Goal: Task Accomplishment & Management: Manage account settings

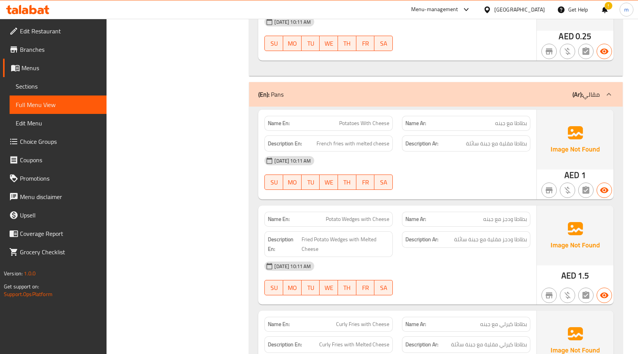
scroll to position [2001, 0]
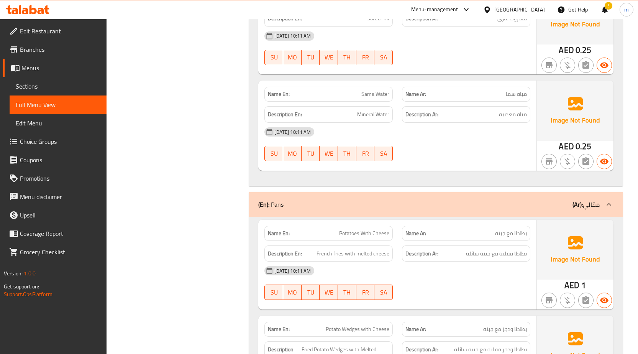
click at [36, 62] on link "Menus" at bounding box center [54, 68] width 103 height 18
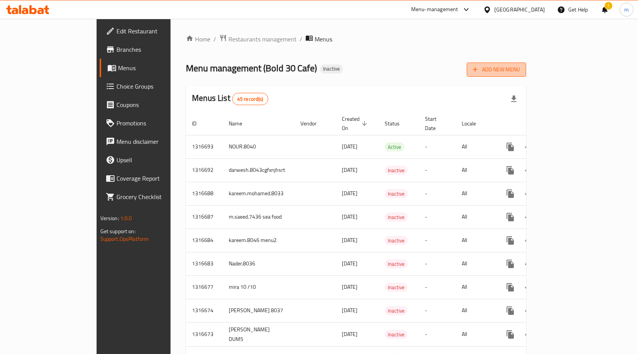
click at [526, 74] on button "Add New Menu" at bounding box center [496, 69] width 59 height 14
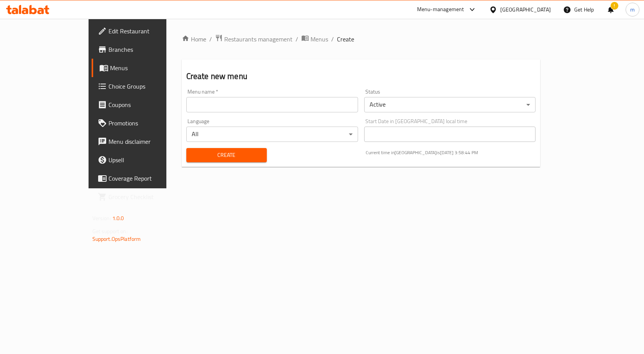
click at [241, 108] on input "text" at bounding box center [272, 104] width 172 height 15
type input "menu new 10-10"
click at [220, 149] on button "Create" at bounding box center [226, 155] width 80 height 14
click at [110, 65] on span "Menus" at bounding box center [150, 67] width 80 height 9
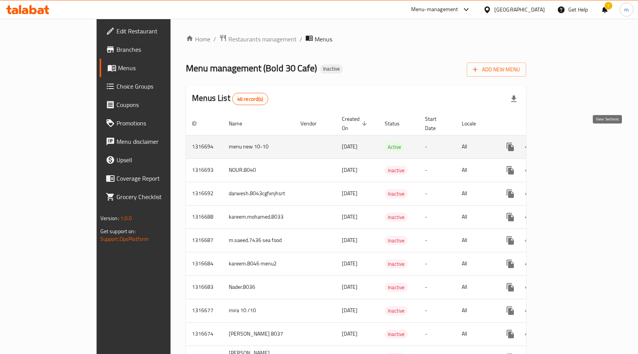
click at [570, 142] on icon "enhanced table" at bounding box center [565, 146] width 9 height 9
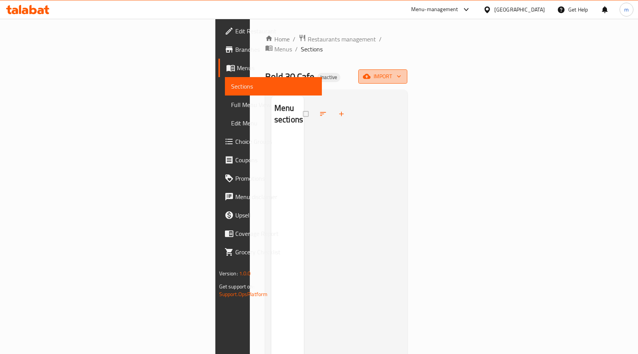
click at [401, 72] on span "import" at bounding box center [382, 77] width 37 height 10
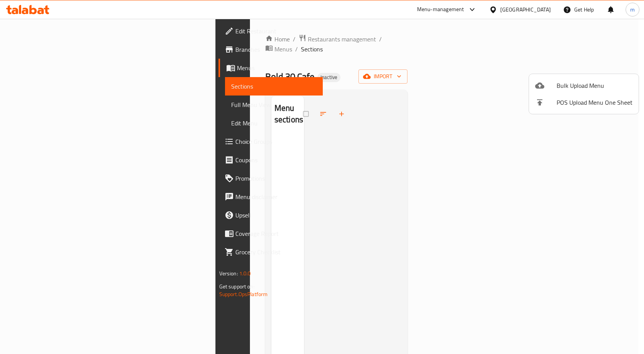
click at [587, 82] on span "Bulk Upload Menu" at bounding box center [594, 85] width 76 height 9
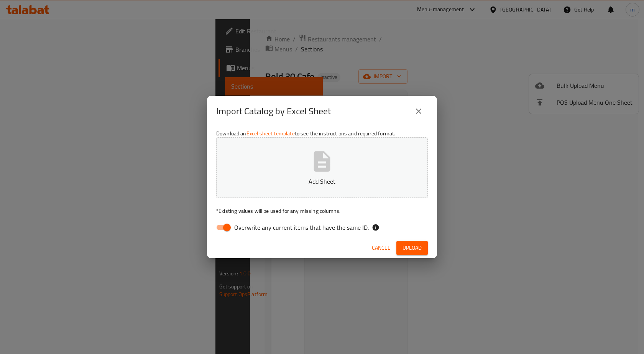
click at [260, 227] on span "Overwrite any current items that have the same ID." at bounding box center [301, 227] width 134 height 9
click at [249, 227] on input "Overwrite any current items that have the same ID." at bounding box center [227, 227] width 44 height 15
checkbox input "false"
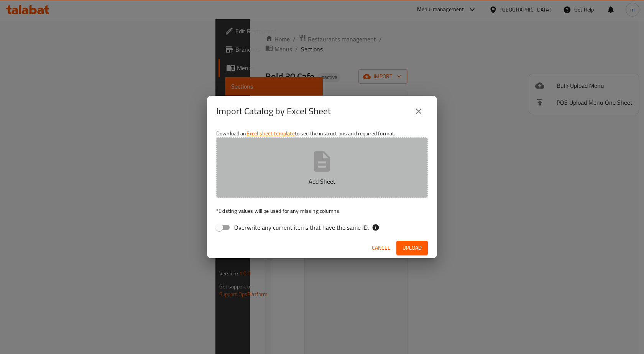
click at [297, 165] on button "Add Sheet" at bounding box center [321, 167] width 211 height 61
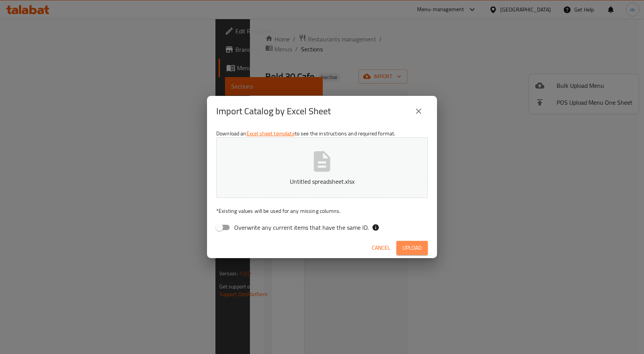
click at [409, 243] on span "Upload" at bounding box center [411, 248] width 19 height 10
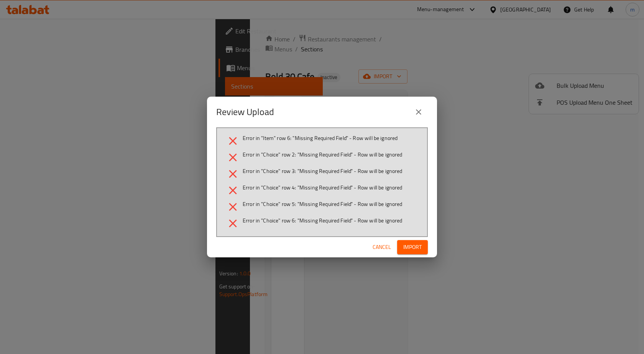
click at [414, 112] on icon "close" at bounding box center [418, 111] width 9 height 9
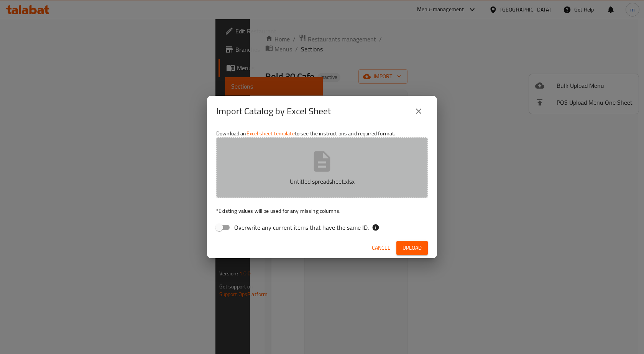
click at [354, 159] on button "Untitled spreadsheet.xlsx" at bounding box center [321, 167] width 211 height 61
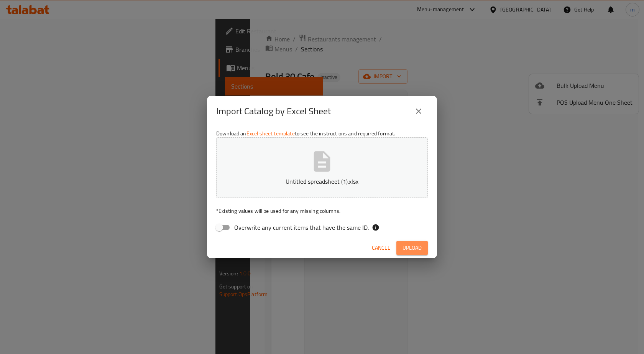
click at [405, 243] on span "Upload" at bounding box center [411, 248] width 19 height 10
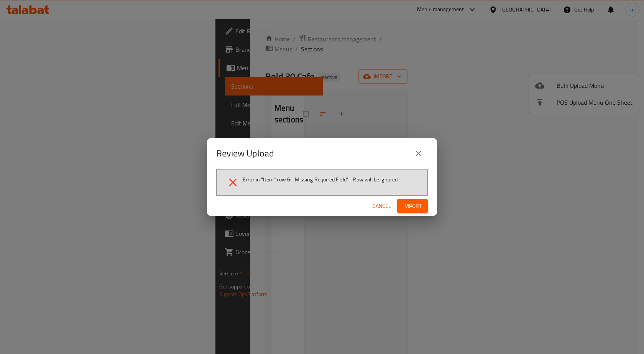
click at [389, 202] on span "Cancel" at bounding box center [381, 206] width 18 height 10
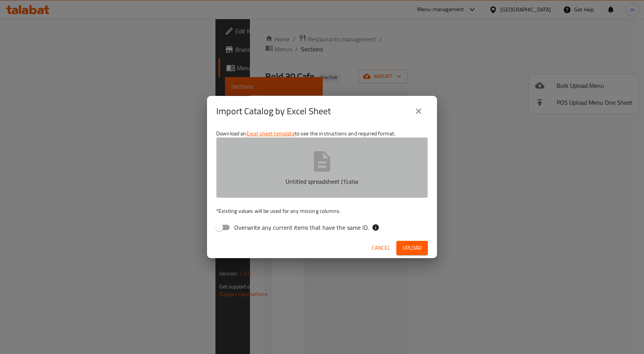
click at [353, 173] on button "Untitled spreadsheet (1).xlsx" at bounding box center [321, 167] width 211 height 61
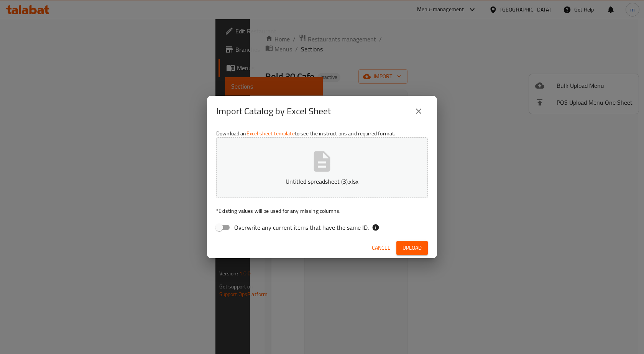
click at [403, 247] on span "Upload" at bounding box center [411, 248] width 19 height 10
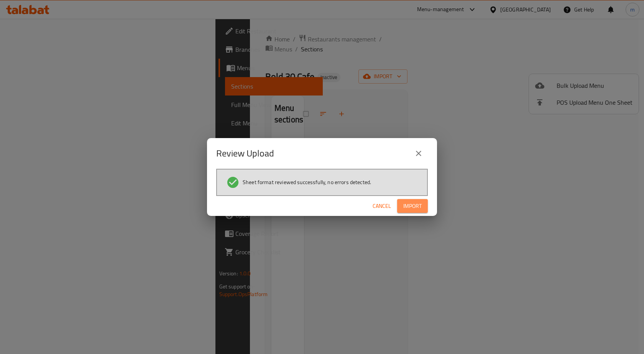
click at [413, 208] on span "Import" at bounding box center [412, 206] width 18 height 10
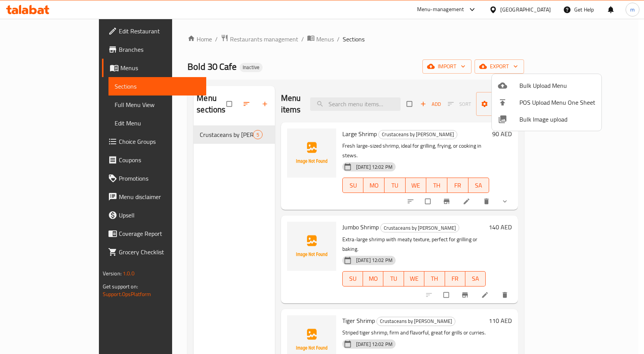
click at [57, 106] on div at bounding box center [322, 177] width 644 height 354
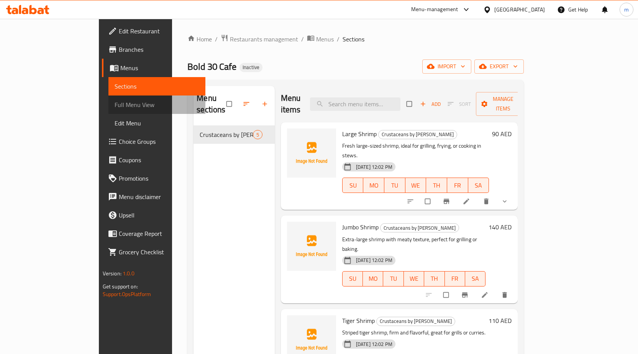
click at [115, 106] on span "Full Menu View" at bounding box center [157, 104] width 85 height 9
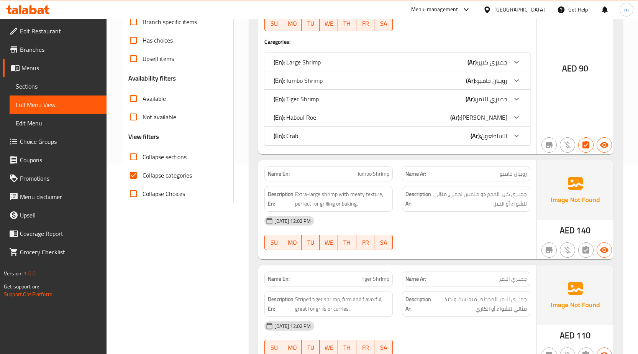
scroll to position [268, 0]
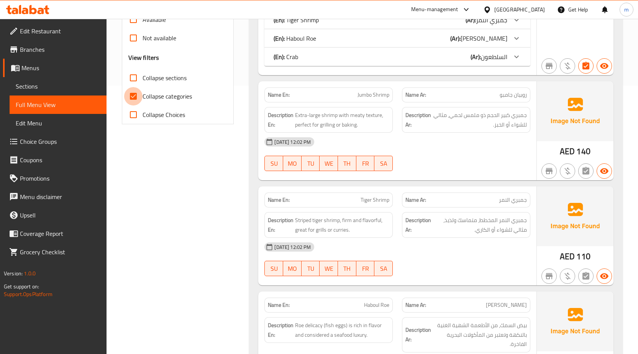
click at [131, 97] on input "Collapse categories" at bounding box center [133, 96] width 18 height 18
checkbox input "false"
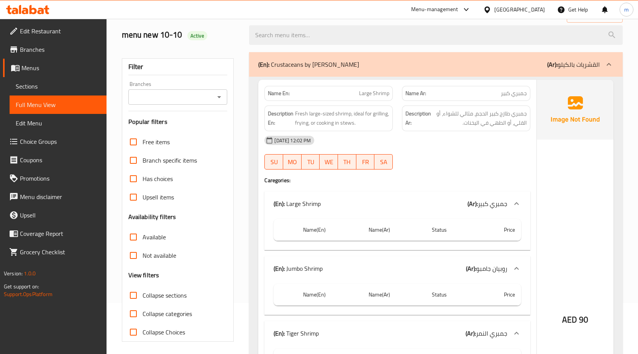
scroll to position [153, 0]
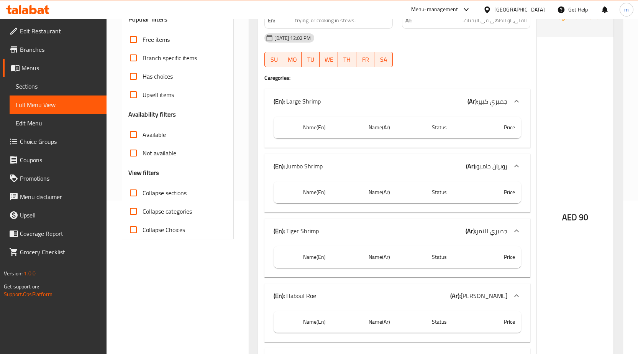
click at [517, 100] on icon at bounding box center [516, 101] width 5 height 3
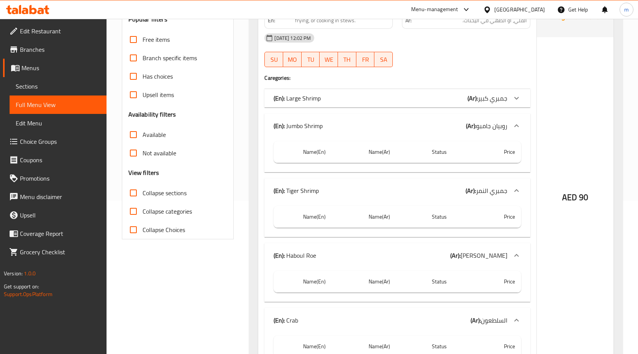
click at [516, 99] on icon at bounding box center [516, 98] width 5 height 3
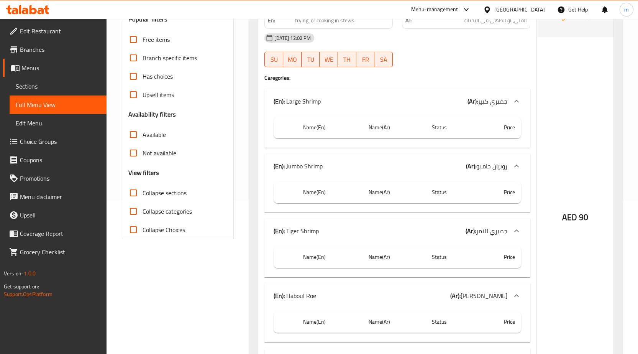
click at [516, 166] on icon at bounding box center [516, 165] width 5 height 3
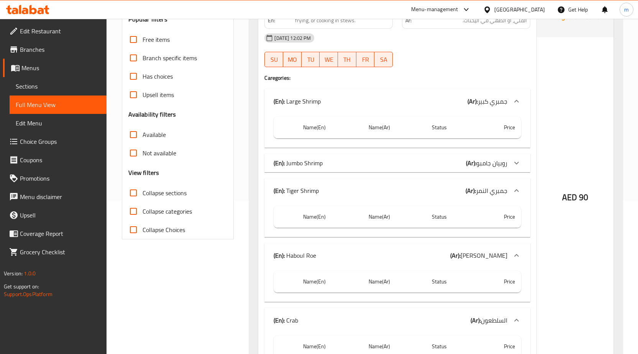
click at [513, 166] on icon at bounding box center [516, 162] width 9 height 9
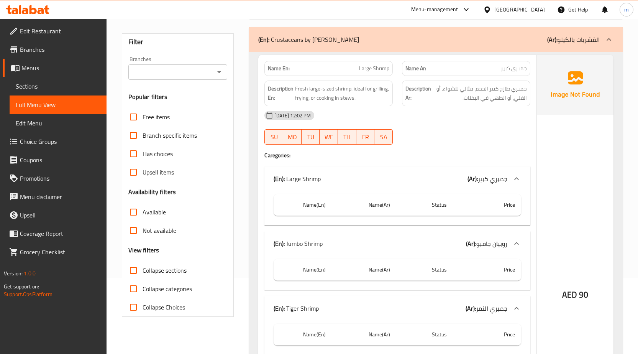
scroll to position [77, 0]
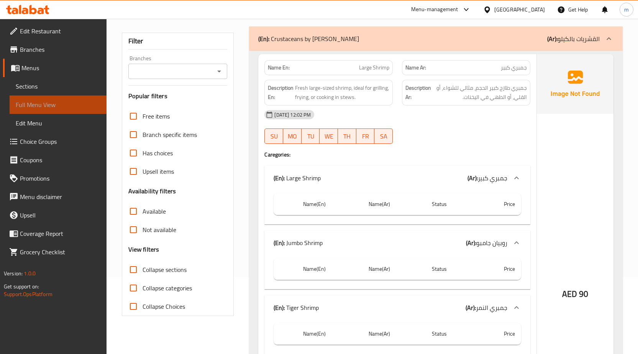
click at [68, 98] on link "Full Menu View" at bounding box center [58, 104] width 97 height 18
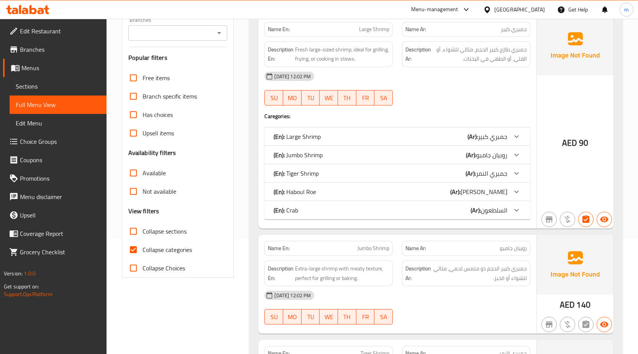
scroll to position [38, 0]
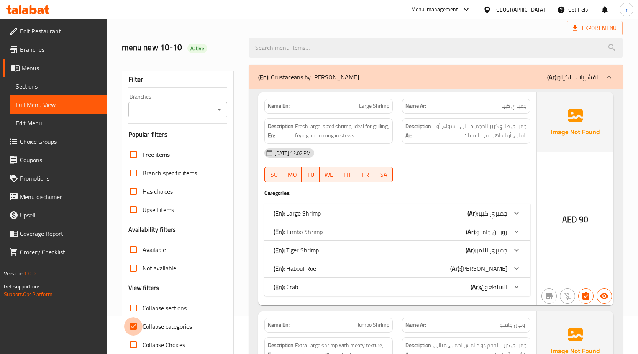
click at [133, 325] on input "Collapse categories" at bounding box center [133, 326] width 18 height 18
checkbox input "false"
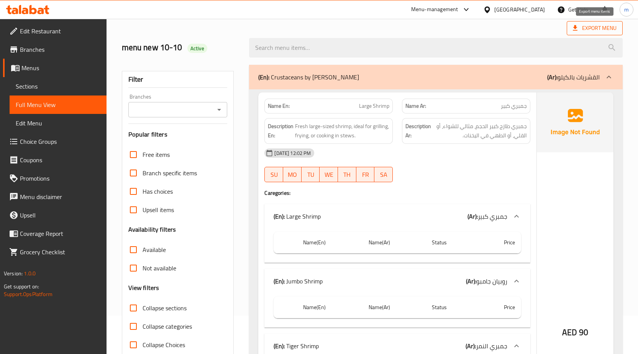
click at [595, 31] on span "Export Menu" at bounding box center [595, 28] width 44 height 10
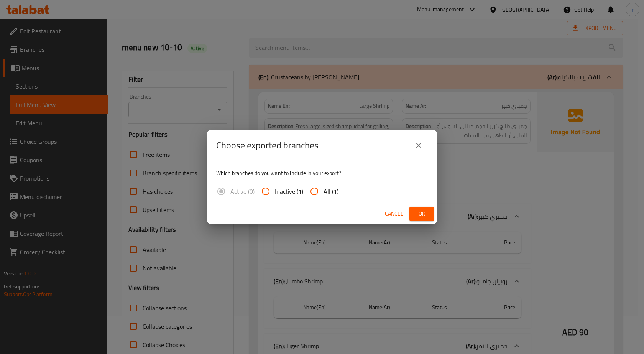
click at [313, 188] on input "All (1)" at bounding box center [314, 191] width 18 height 18
radio input "true"
click at [396, 213] on span "Cancel" at bounding box center [394, 214] width 18 height 10
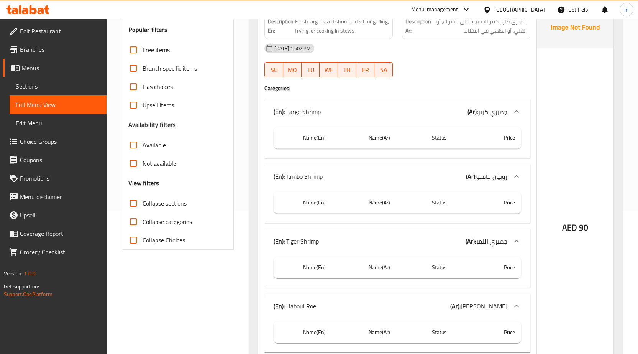
scroll to position [77, 0]
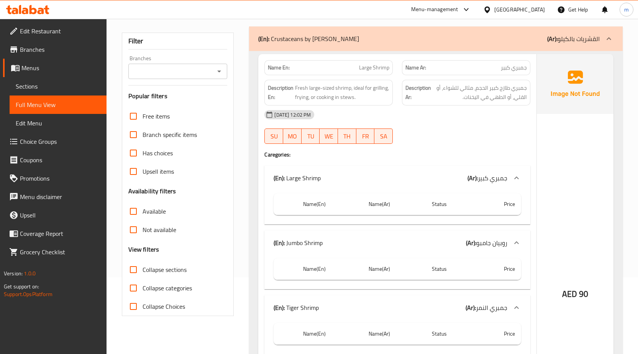
click at [50, 70] on span "Menus" at bounding box center [60, 67] width 79 height 9
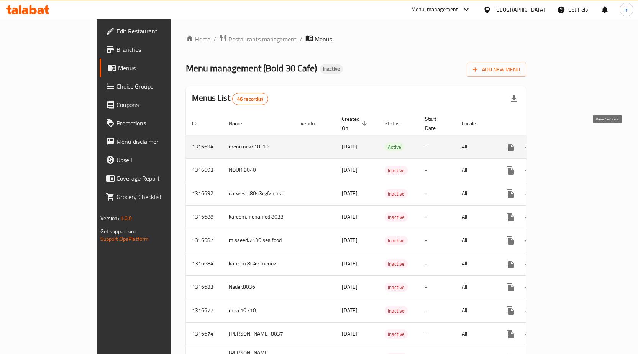
click at [575, 144] on link "enhanced table" at bounding box center [565, 147] width 18 height 18
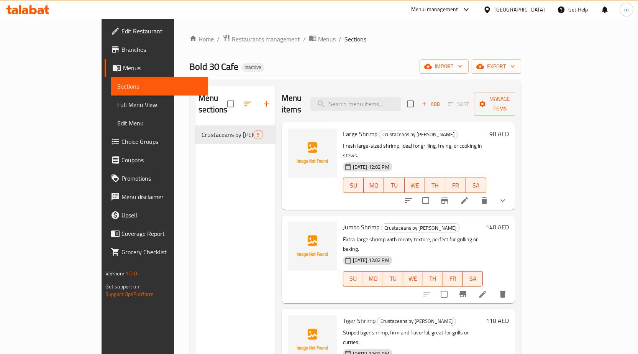
click at [117, 100] on span "Full Menu View" at bounding box center [159, 104] width 85 height 9
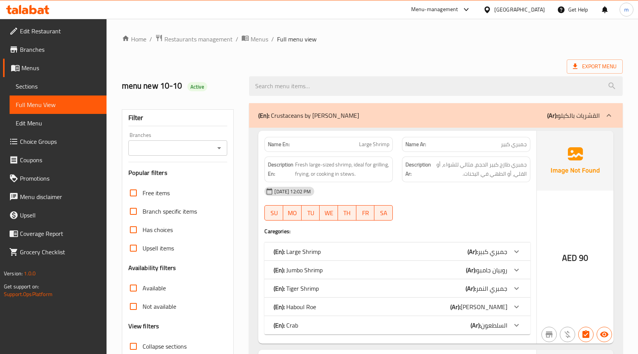
click at [582, 75] on div at bounding box center [435, 86] width 383 height 29
click at [582, 67] on span "Export Menu" at bounding box center [595, 67] width 44 height 10
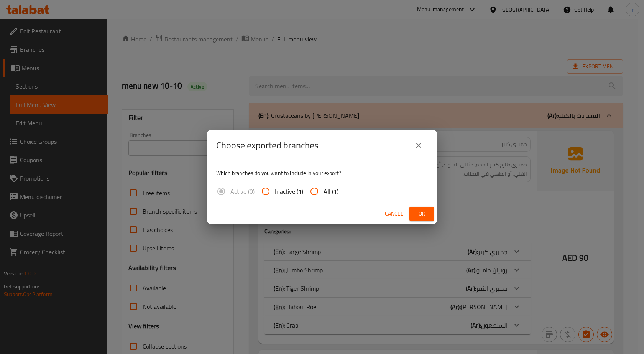
click at [317, 190] on input "All (1)" at bounding box center [314, 191] width 18 height 18
radio input "true"
click at [422, 209] on span "Ok" at bounding box center [421, 214] width 12 height 10
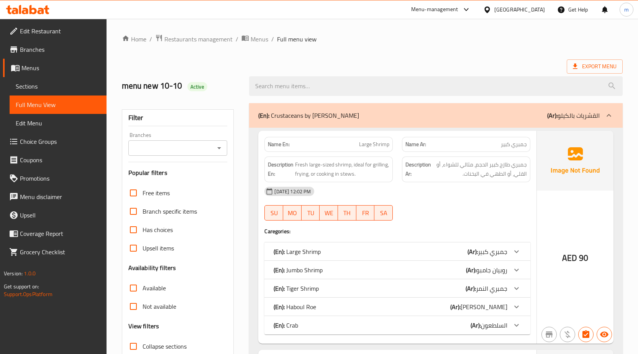
click at [354, 67] on div "Export Menu" at bounding box center [372, 66] width 501 height 14
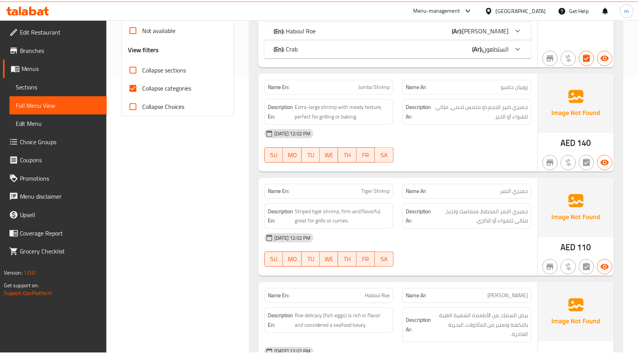
scroll to position [450, 0]
